Goal: Obtain resource: Download file/media

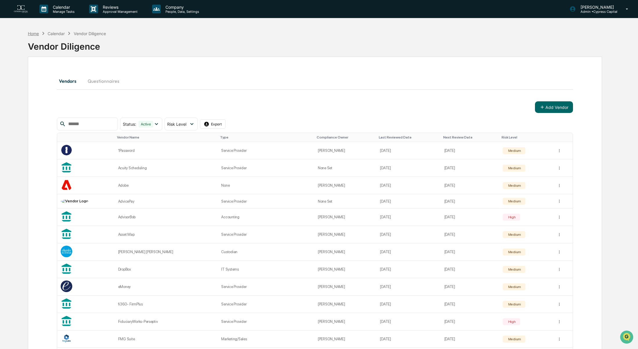
click at [30, 33] on div "Home" at bounding box center [33, 33] width 11 height 5
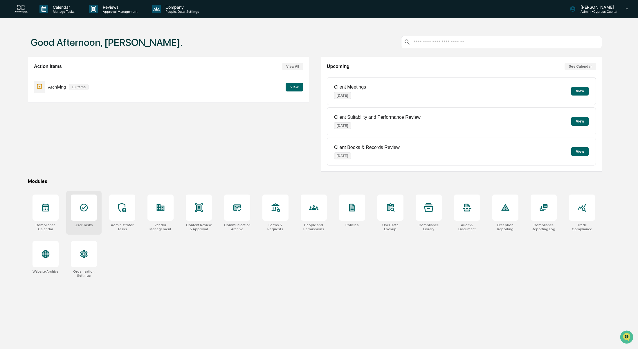
click at [79, 211] on div at bounding box center [84, 207] width 26 height 26
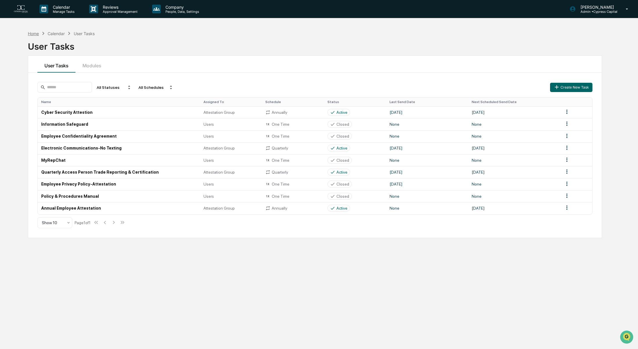
click at [36, 32] on div "Home" at bounding box center [33, 33] width 11 height 5
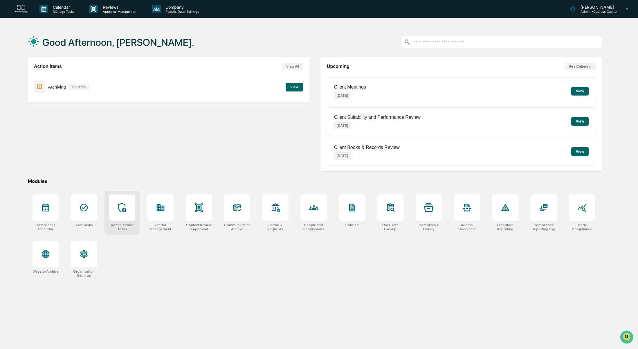
click at [126, 209] on icon at bounding box center [122, 207] width 8 height 9
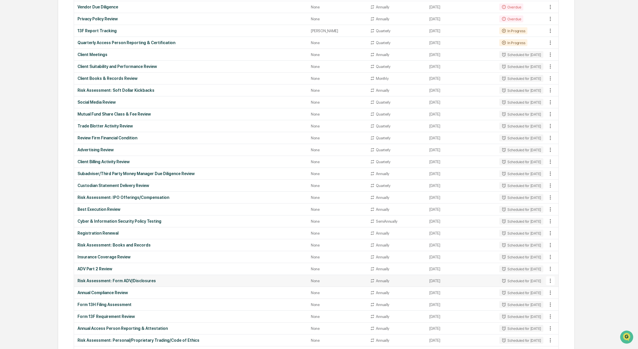
scroll to position [1, 0]
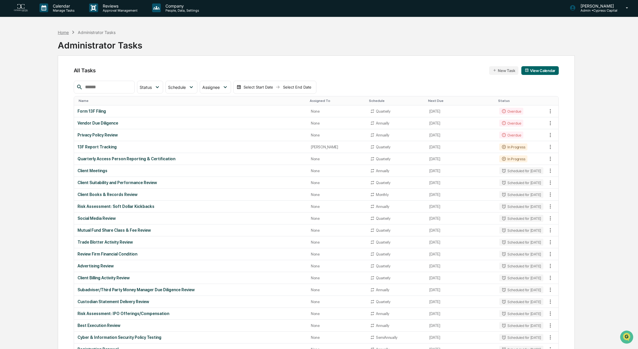
click at [63, 30] on div "Home" at bounding box center [63, 32] width 11 height 5
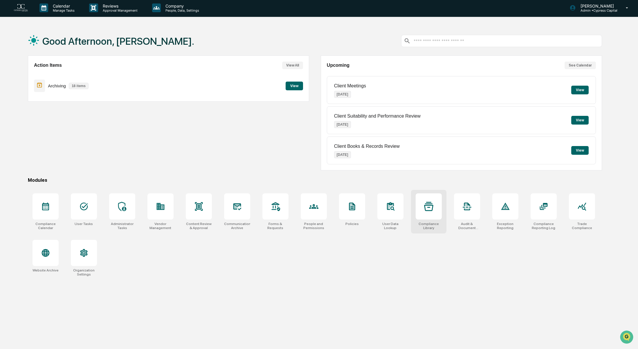
click at [437, 214] on div at bounding box center [429, 206] width 26 height 26
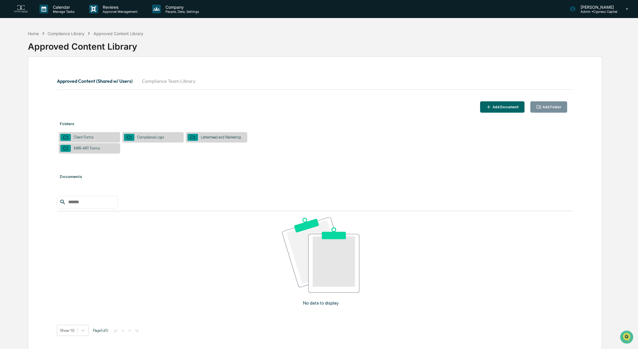
click at [82, 150] on div "MRR-ART Forms" at bounding box center [87, 148] width 32 height 4
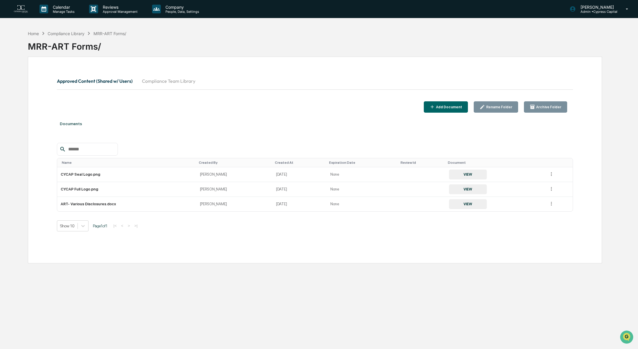
click at [105, 81] on button "Approved Content (Shared w/ Users)" at bounding box center [97, 81] width 80 height 14
click at [73, 31] on div "Compliance Library" at bounding box center [66, 33] width 37 height 5
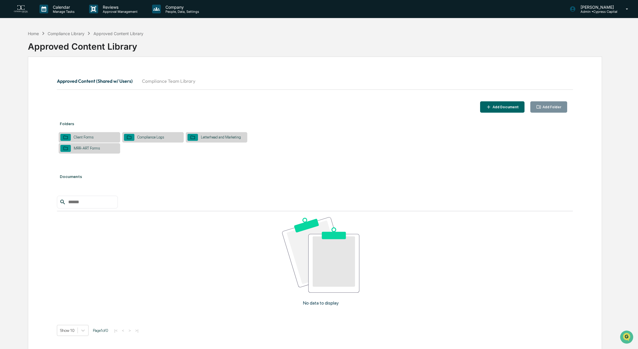
click at [222, 137] on div "Letterhead and Marketing" at bounding box center [221, 137] width 46 height 4
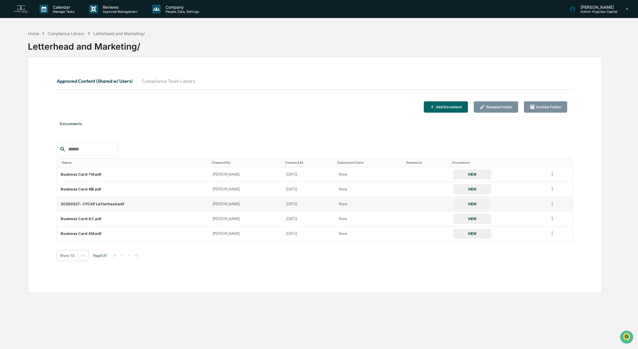
click at [457, 205] on button "VIEW" at bounding box center [472, 204] width 38 height 10
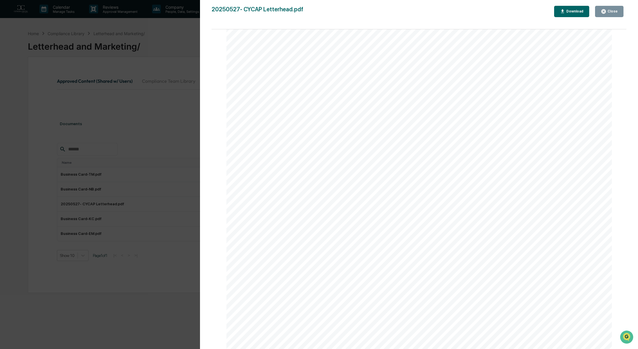
scroll to position [19, 0]
click at [608, 11] on div "Close" at bounding box center [611, 11] width 11 height 4
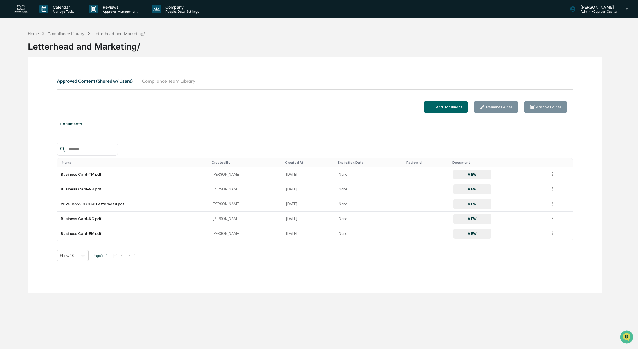
click at [95, 82] on button "Approved Content (Shared w/ Users)" at bounding box center [97, 81] width 80 height 14
click at [95, 81] on button "Approved Content (Shared w/ Users)" at bounding box center [97, 81] width 80 height 14
click at [67, 34] on div "Compliance Library" at bounding box center [66, 33] width 37 height 5
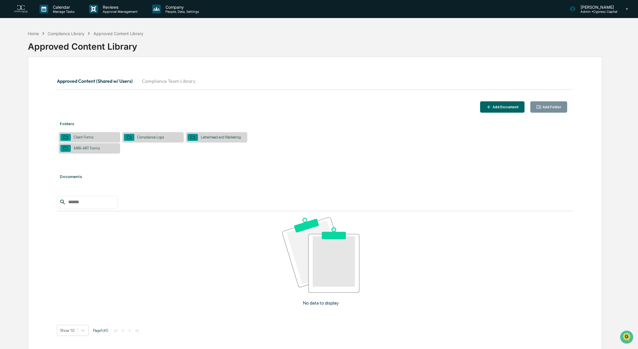
click at [84, 133] on div "Client Forms" at bounding box center [90, 137] width 62 height 10
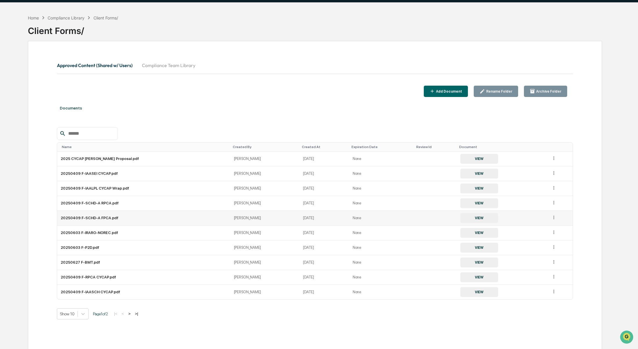
scroll to position [27, 0]
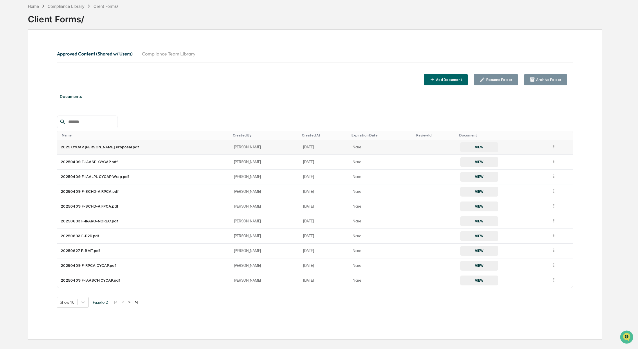
click at [551, 148] on icon at bounding box center [554, 147] width 6 height 6
click at [474, 145] on button "VIEW" at bounding box center [479, 147] width 38 height 10
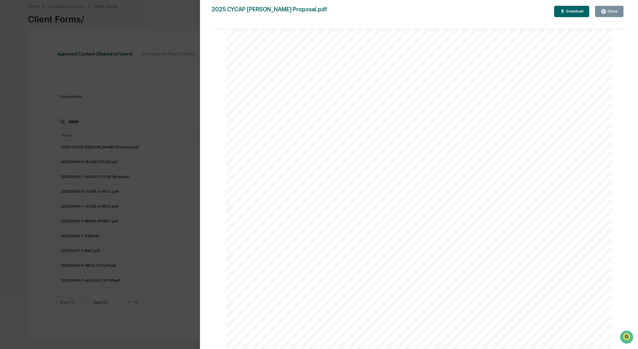
scroll to position [0, 0]
click at [575, 11] on div "Download" at bounding box center [574, 11] width 18 height 4
click at [603, 10] on icon "button" at bounding box center [603, 11] width 4 height 4
